Goal: Feedback & Contribution: Leave review/rating

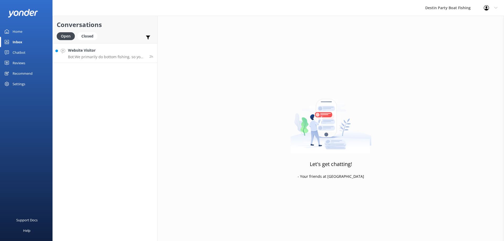
click at [97, 52] on h4 "Website Visitor" at bounding box center [106, 50] width 77 height 6
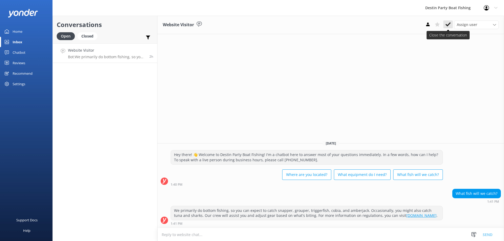
click at [450, 24] on icon at bounding box center [447, 24] width 5 height 5
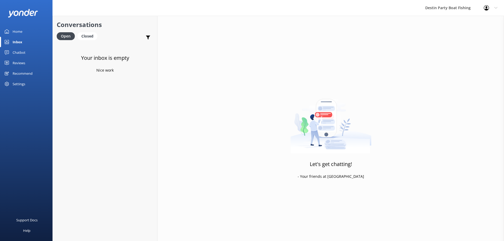
click at [13, 66] on div "Reviews" at bounding box center [19, 63] width 13 height 10
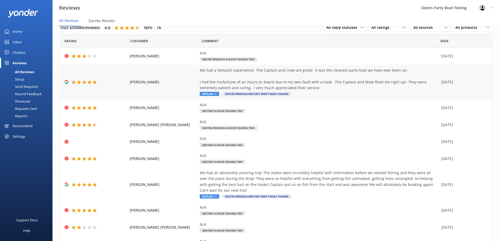
scroll to position [40, 0]
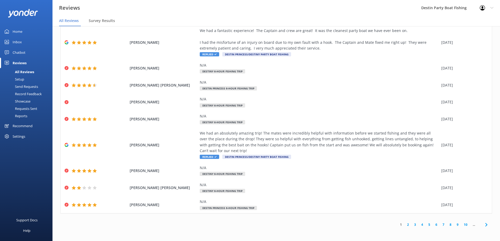
click at [402, 229] on div "1 2 3 4 5 6 7 8 9 10 ..." at bounding box center [443, 225] width 97 height 12
click at [404, 227] on link "2" at bounding box center [407, 224] width 7 height 5
